Goal: Task Accomplishment & Management: Manage account settings

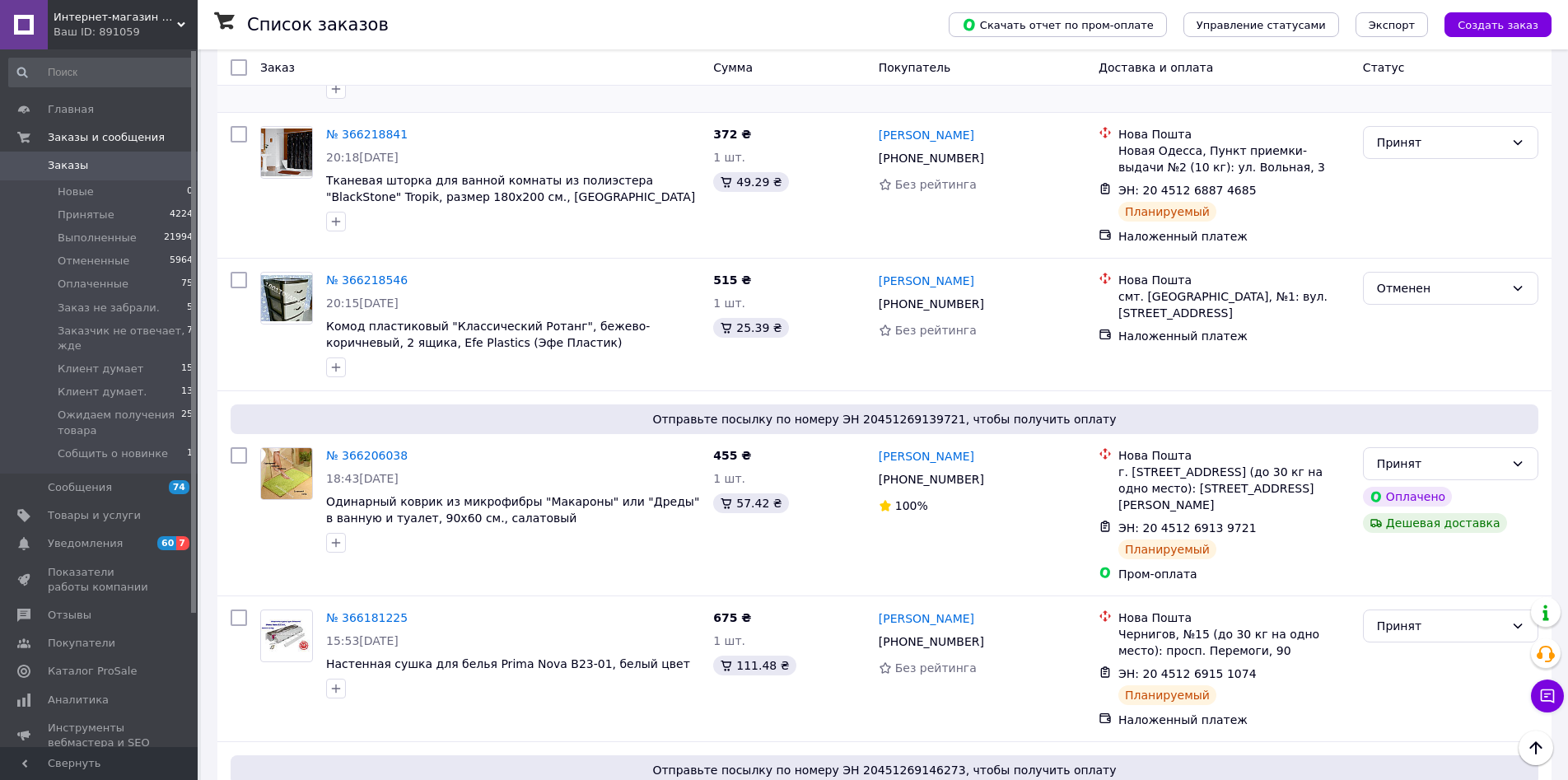
scroll to position [1911, 0]
click at [99, 538] on span "Уведомления" at bounding box center [84, 544] width 75 height 15
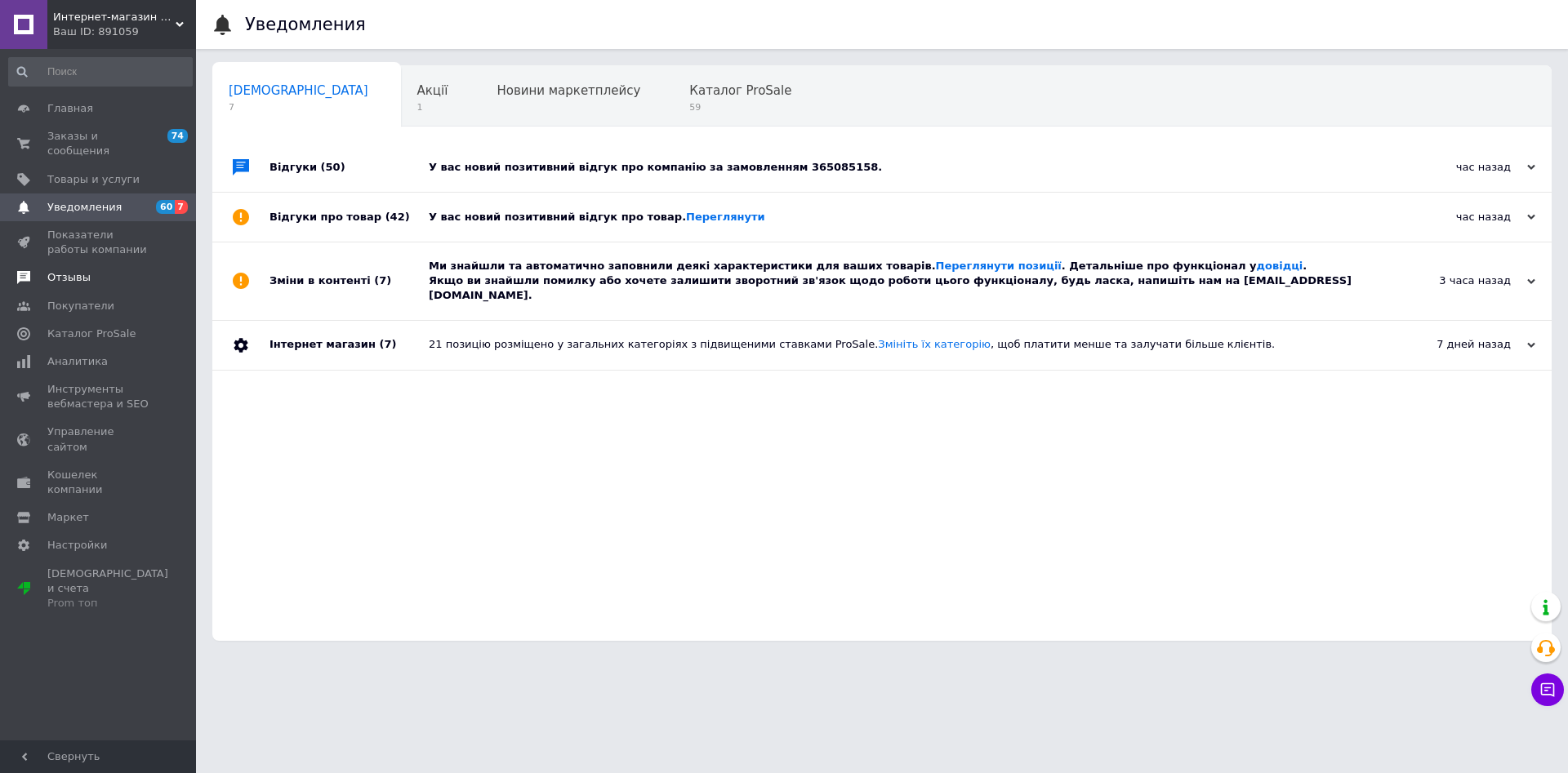
click at [64, 271] on span "Отзывы" at bounding box center [69, 278] width 43 height 15
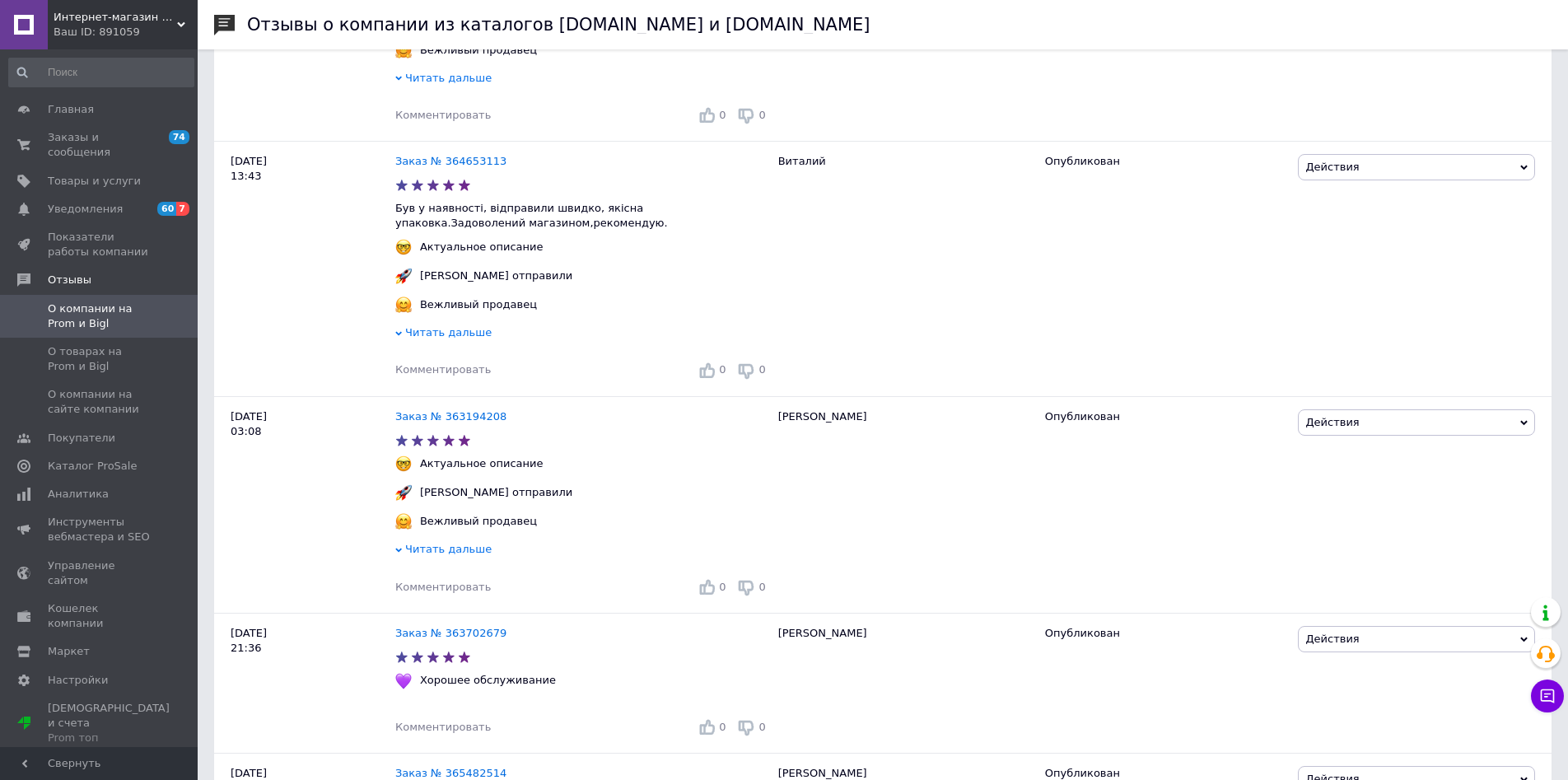
scroll to position [462, 0]
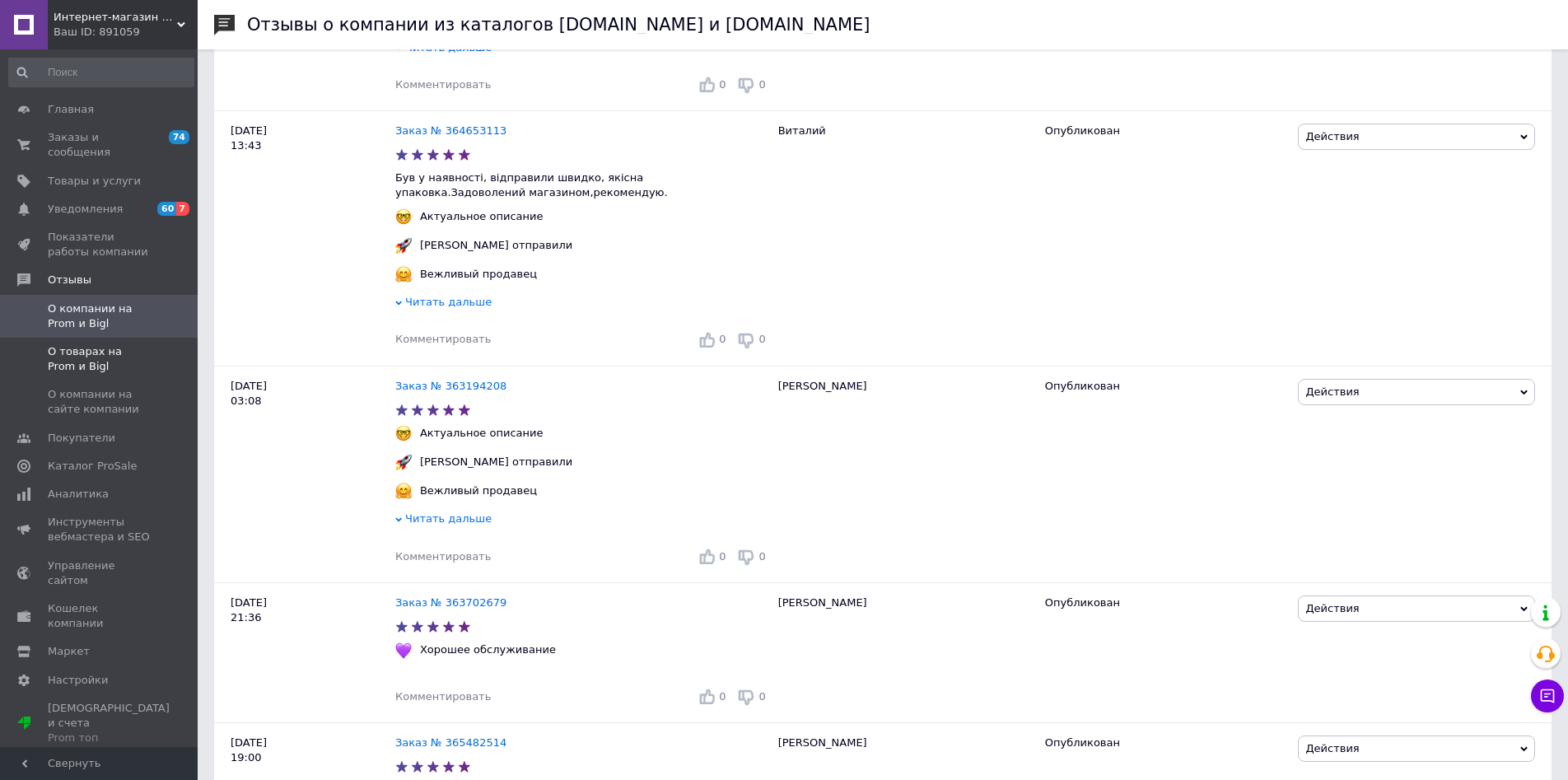
click at [51, 344] on span "О товарах на Prom и Bigl" at bounding box center [99, 358] width 104 height 29
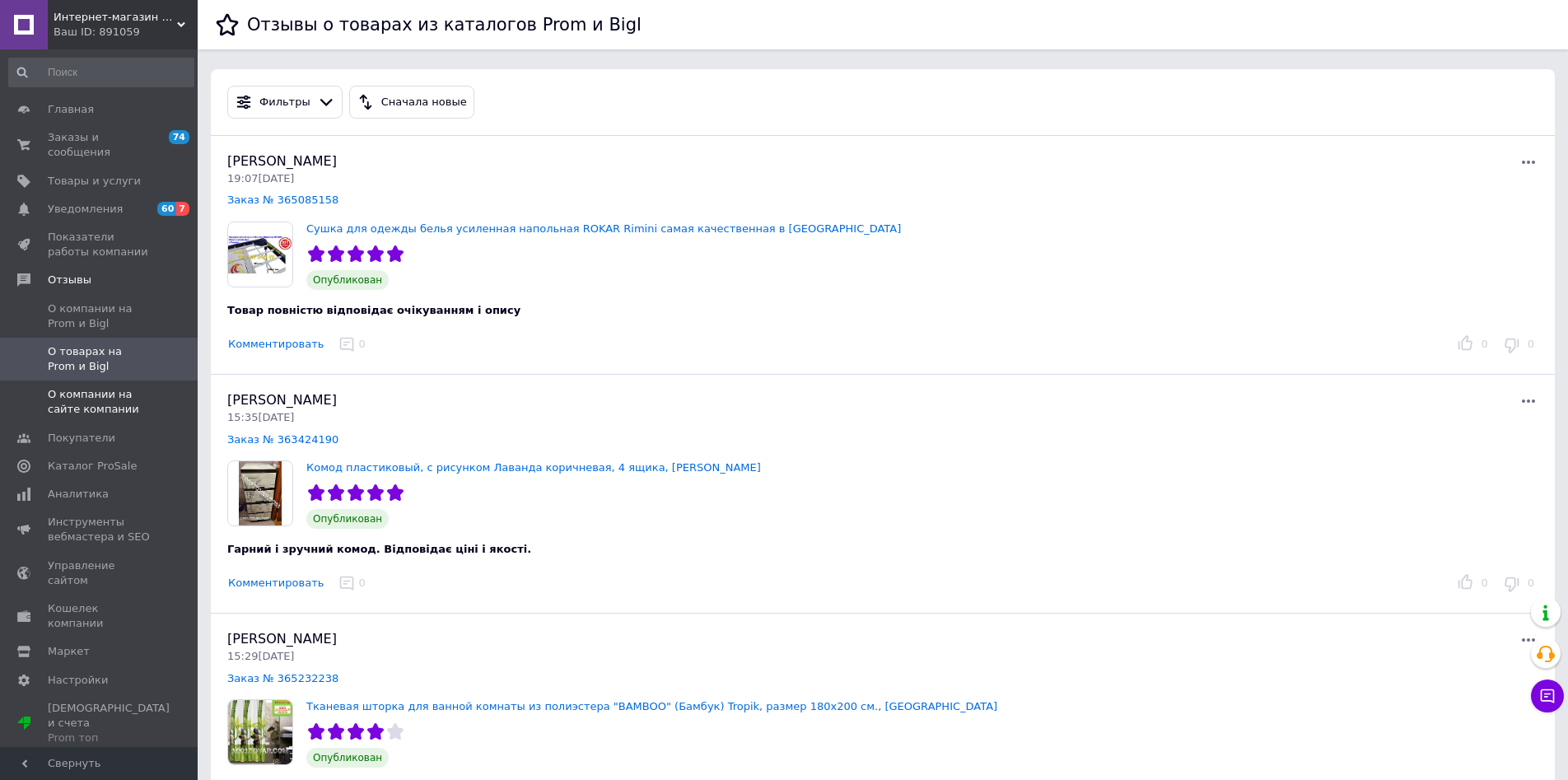
click at [94, 388] on span "О компании на сайте компании" at bounding box center [99, 402] width 104 height 29
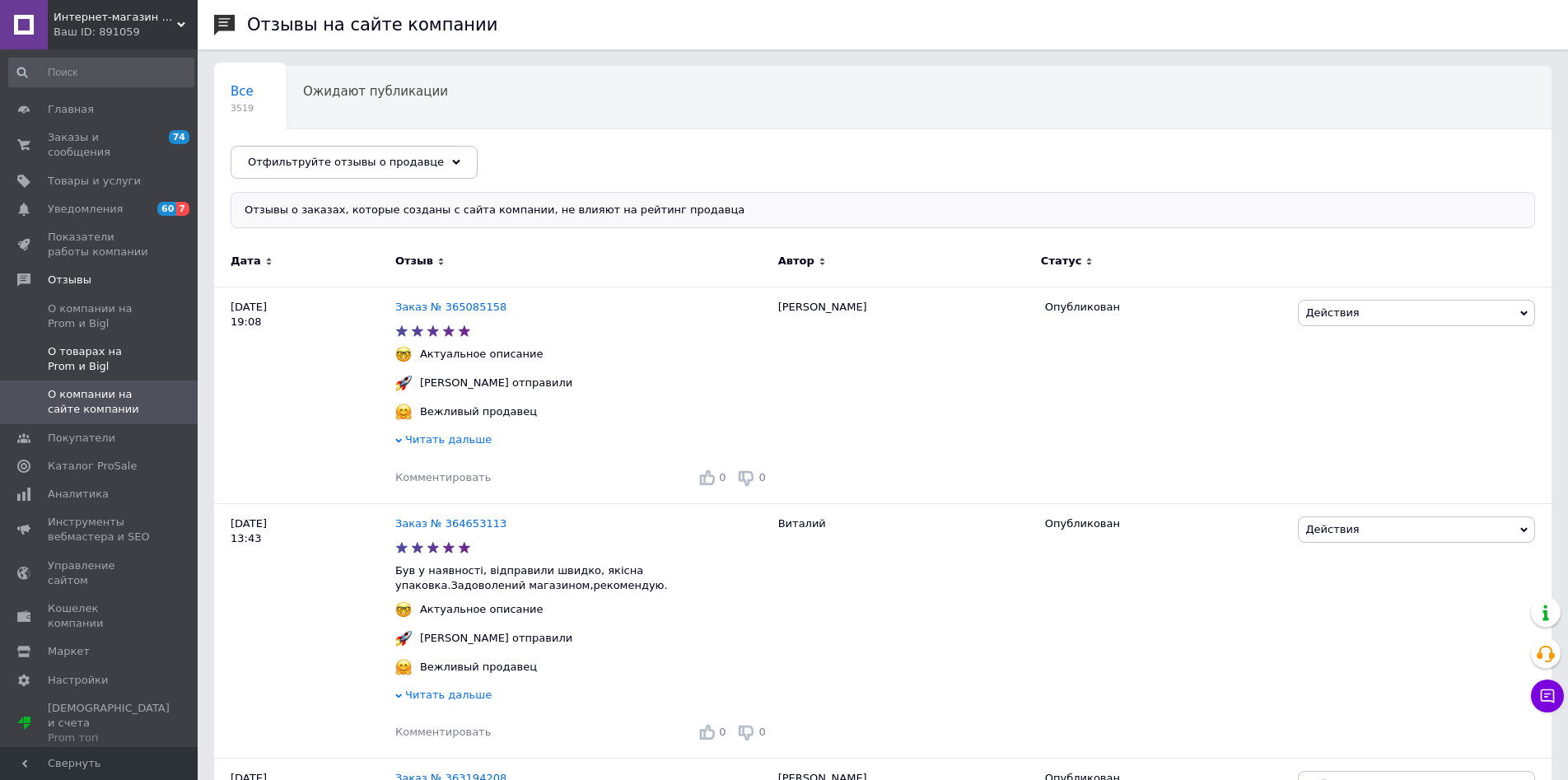
click at [104, 344] on span "О товарах на Prom и Bigl" at bounding box center [99, 358] width 104 height 29
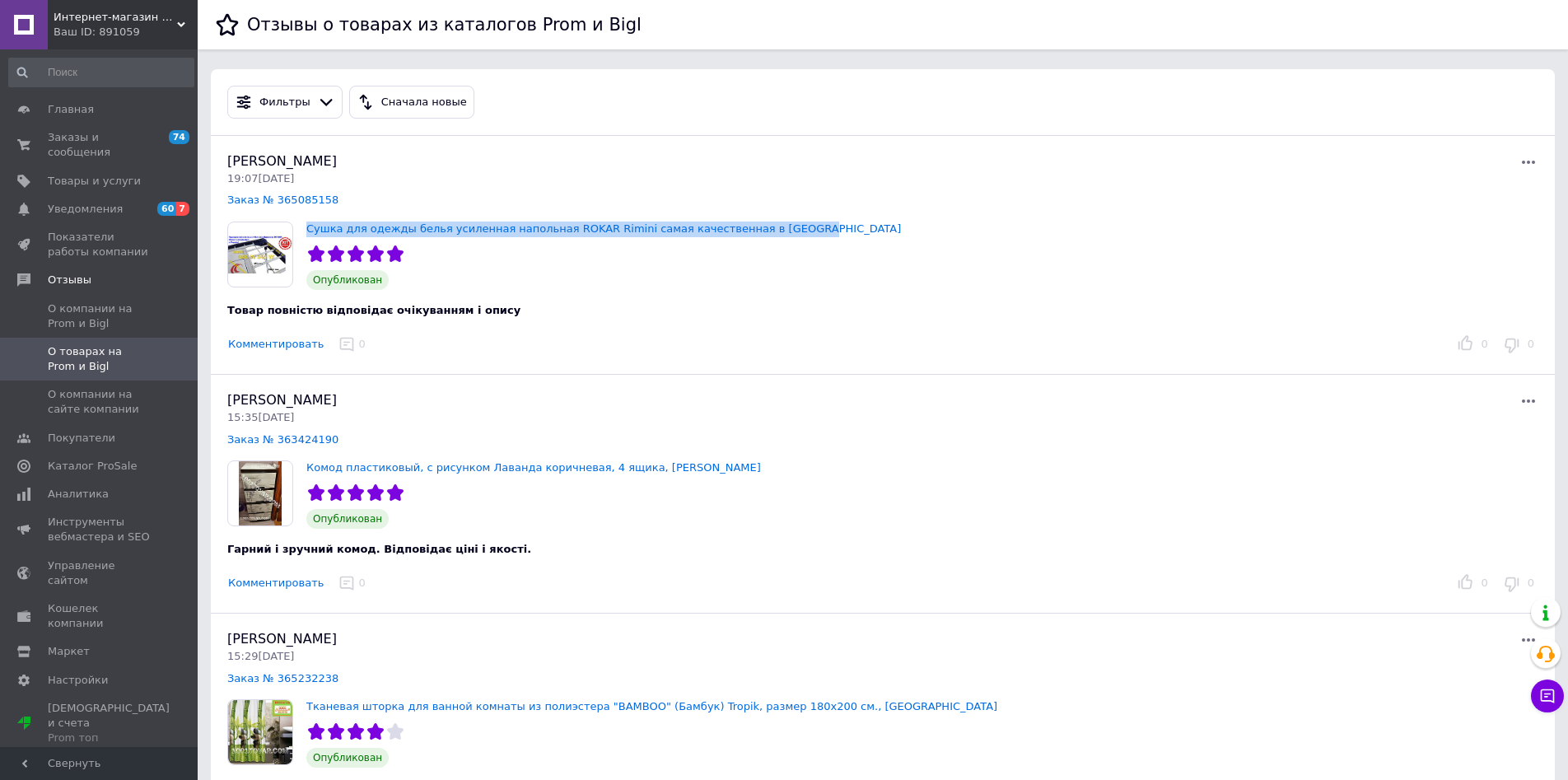
drag, startPoint x: 777, startPoint y: 235, endPoint x: 303, endPoint y: 225, distance: 474.1
click at [303, 225] on div "[PERSON_NAME] 19:07[DATE] Заказ № 365085158 Сушка для одежды белья усиленная на…" at bounding box center [883, 255] width 1344 height 239
copy link "Сушка для одежды белья усиленная напольная ROKAR Rimini самая качественная в [G…"
